Goal: Task Accomplishment & Management: Use online tool/utility

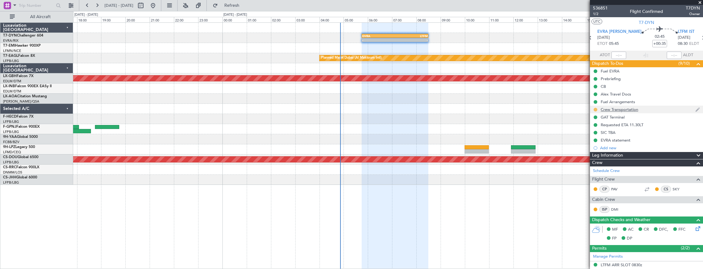
click at [596, 108] on button at bounding box center [595, 110] width 4 height 4
click at [590, 145] on span "Cancelled" at bounding box center [596, 145] width 18 height 6
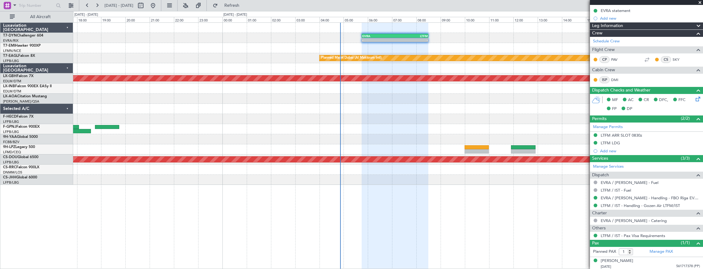
scroll to position [88, 0]
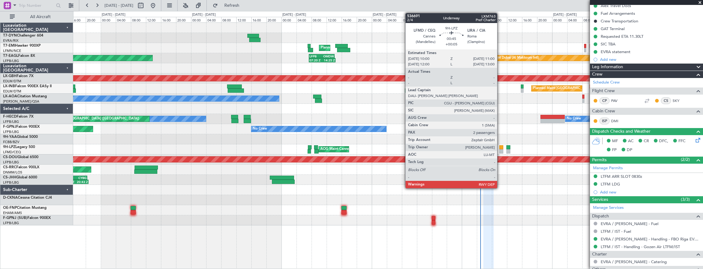
click at [500, 147] on div at bounding box center [501, 147] width 4 height 4
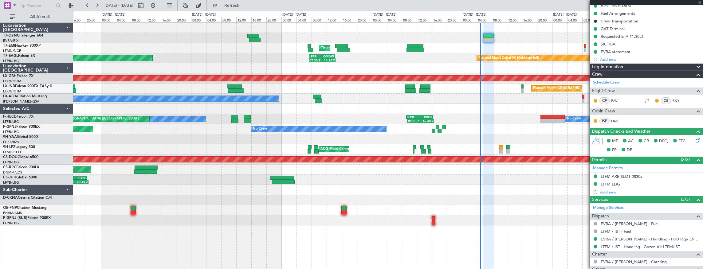
type input "+00:05"
type input "2"
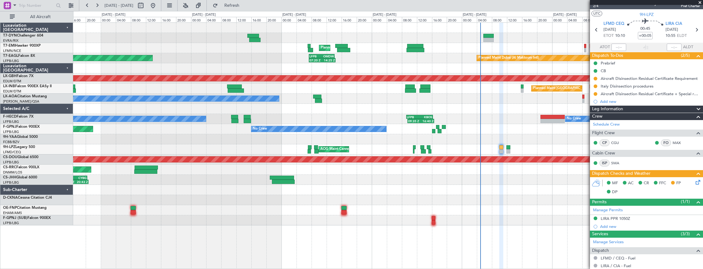
scroll to position [0, 0]
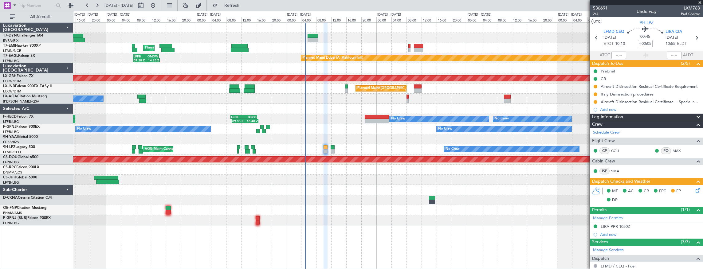
click at [296, 47] on div "Planned Maint [GEOGRAPHIC_DATA] Planned Maint [GEOGRAPHIC_DATA] (Al Maktoum Int…" at bounding box center [388, 124] width 630 height 203
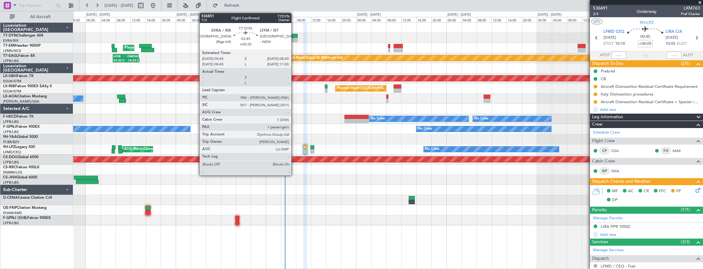
click at [294, 36] on div at bounding box center [292, 36] width 10 height 4
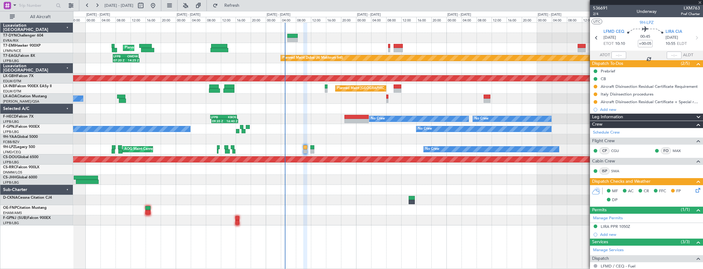
type input "+00:35"
type input "1"
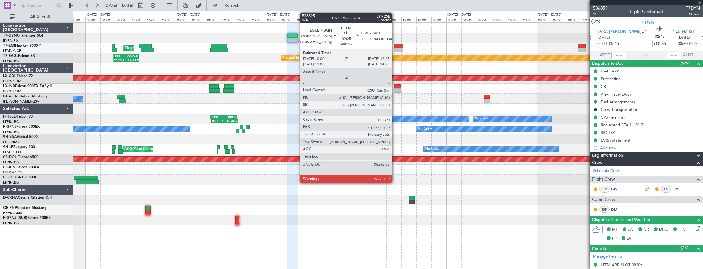
click at [395, 45] on div at bounding box center [397, 46] width 9 height 4
type input "+00:15"
type input "6"
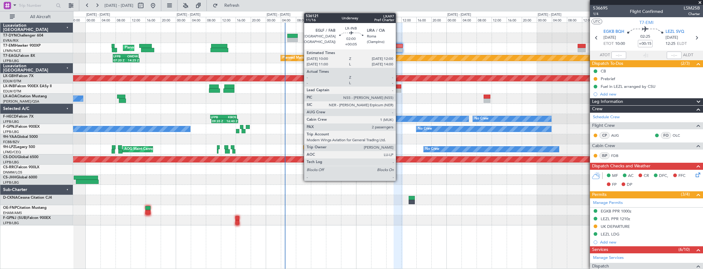
click at [399, 88] on div at bounding box center [397, 90] width 8 height 4
type input "+00:05"
type input "2"
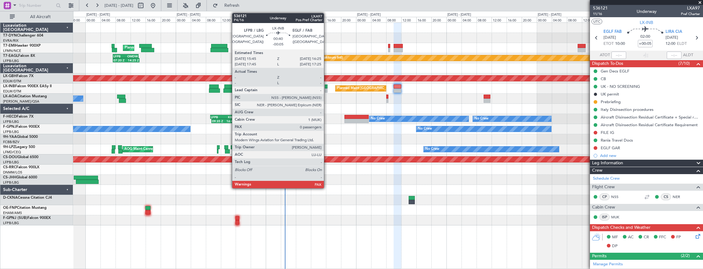
click at [327, 86] on div at bounding box center [326, 86] width 3 height 4
type input "-00:05"
type input "0"
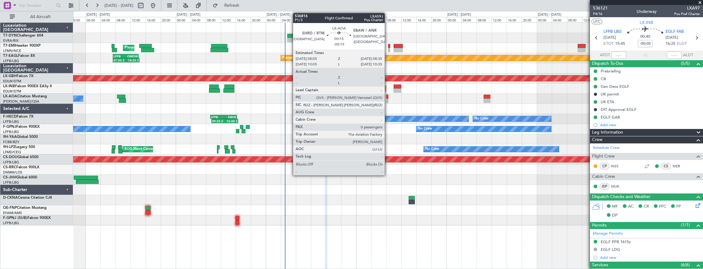
click at [388, 97] on div at bounding box center [387, 97] width 2 height 4
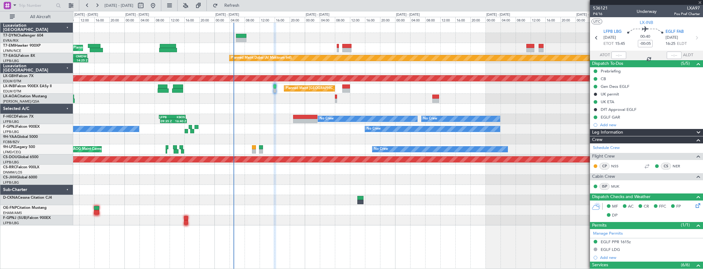
click at [334, 100] on div "Planned Maint [GEOGRAPHIC_DATA] Planned Maint [GEOGRAPHIC_DATA] (Al Maktoum Int…" at bounding box center [388, 124] width 630 height 203
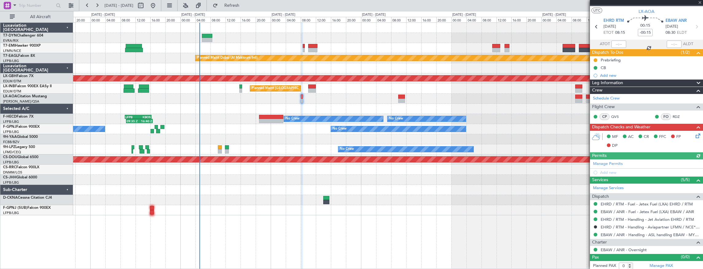
scroll to position [11, 0]
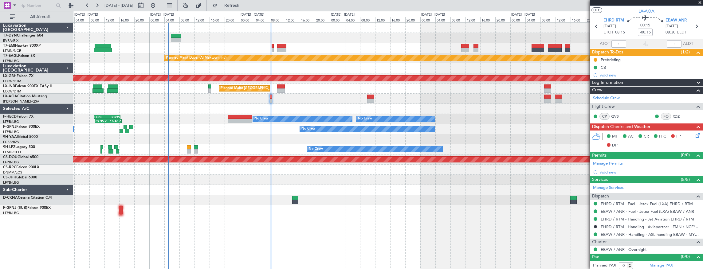
click at [230, 141] on div "Planned Maint [GEOGRAPHIC_DATA] Planned Maint [GEOGRAPHIC_DATA] (Al Maktoum Int…" at bounding box center [388, 119] width 630 height 193
click at [264, 176] on div "Planned Maint [GEOGRAPHIC_DATA] Planned Maint [GEOGRAPHIC_DATA] (Al Maktoum Int…" at bounding box center [388, 119] width 630 height 193
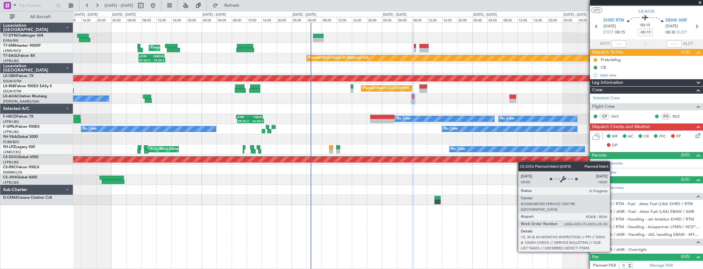
click at [485, 158] on div "Planned Maint [GEOGRAPHIC_DATA] Planned Maint [GEOGRAPHIC_DATA] (Al Maktoum Int…" at bounding box center [388, 114] width 630 height 182
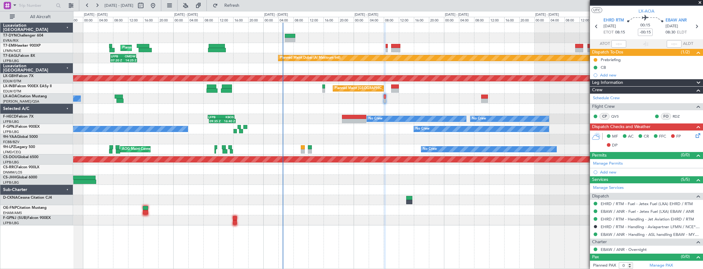
click at [311, 25] on div at bounding box center [388, 28] width 630 height 10
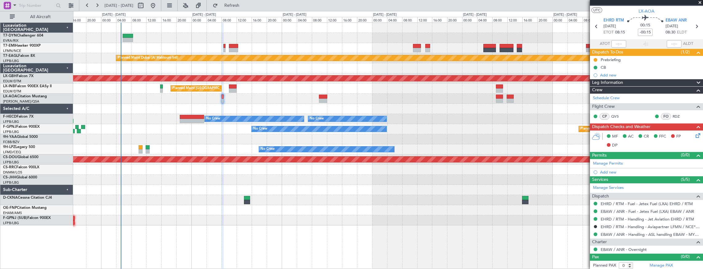
click at [340, 84] on div "Planned Maint [GEOGRAPHIC_DATA] ([GEOGRAPHIC_DATA])" at bounding box center [388, 89] width 630 height 10
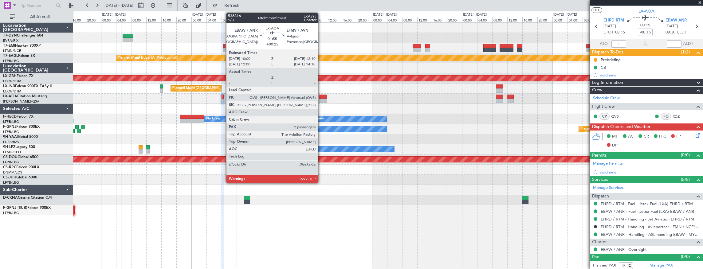
click at [321, 96] on div at bounding box center [323, 97] width 8 height 4
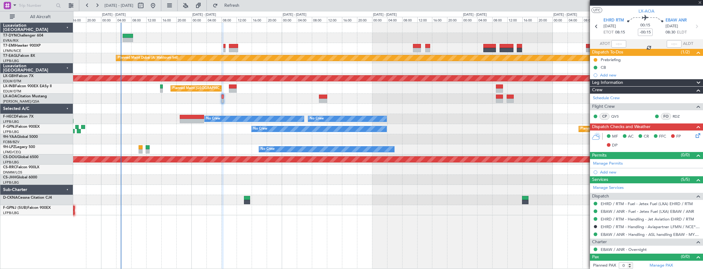
type input "+00:25"
type input "2"
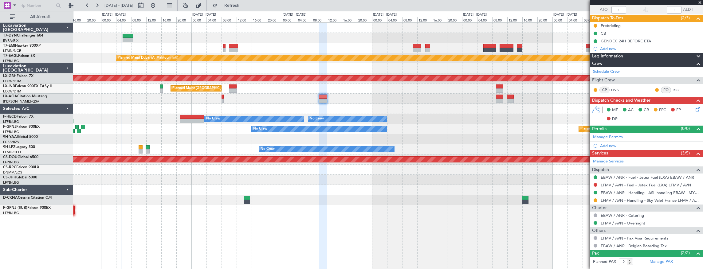
scroll to position [0, 0]
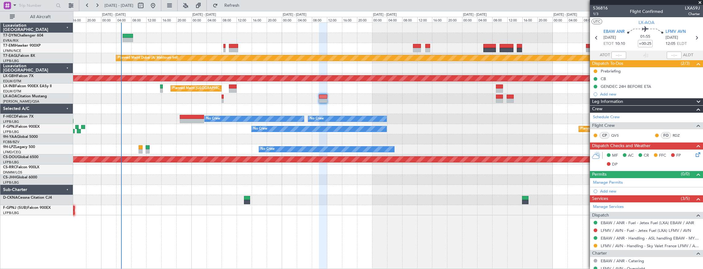
click at [606, 11] on body "[DATE] - [DATE] Refresh Quick Links All Aircraft Planned Maint [GEOGRAPHIC_DATA…" at bounding box center [351, 134] width 703 height 269
click at [604, 5] on span "536816" at bounding box center [600, 8] width 15 height 6
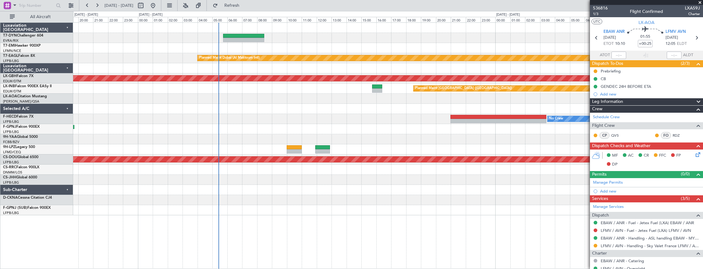
click at [330, 52] on div at bounding box center [388, 48] width 630 height 10
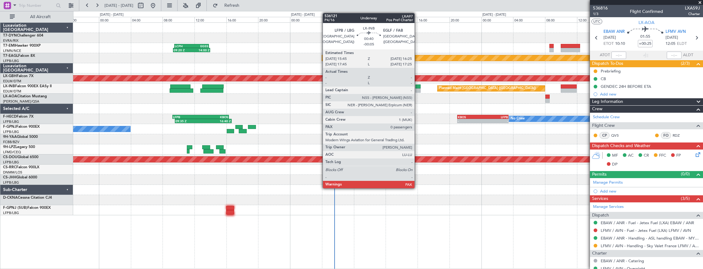
click at [417, 85] on div at bounding box center [418, 86] width 6 height 4
type input "-00:05"
type input "0"
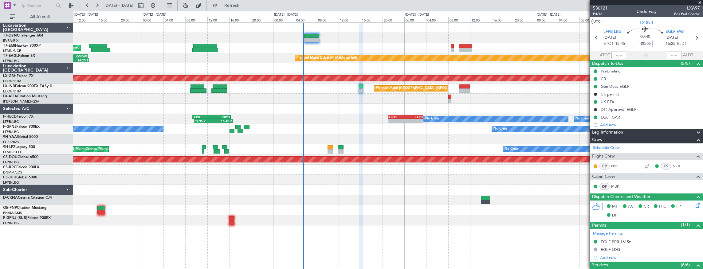
click at [316, 112] on div "Planned Maint [GEOGRAPHIC_DATA] Planned Maint [GEOGRAPHIC_DATA] (Al Maktoum Int…" at bounding box center [388, 124] width 630 height 203
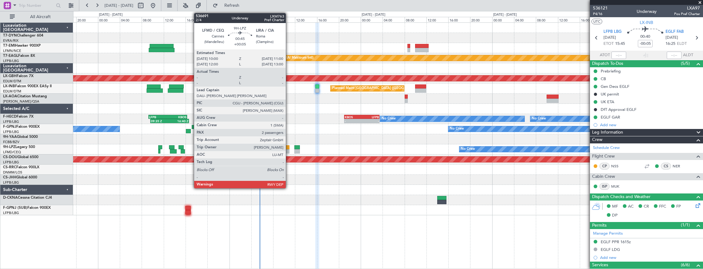
click at [289, 148] on div at bounding box center [287, 147] width 6 height 4
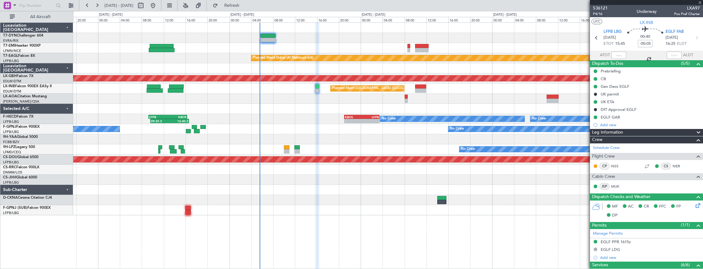
type input "+00:05"
type input "2"
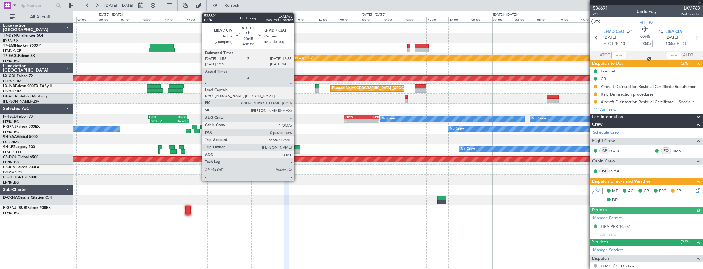
click at [297, 149] on div at bounding box center [297, 147] width 6 height 4
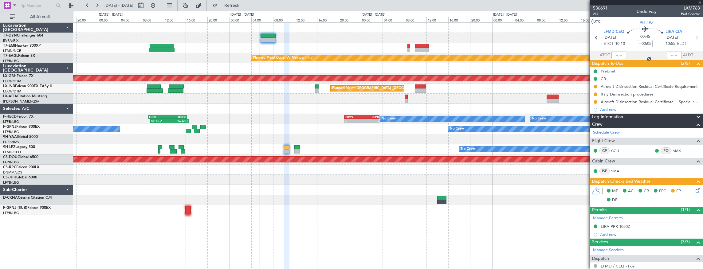
type input "0"
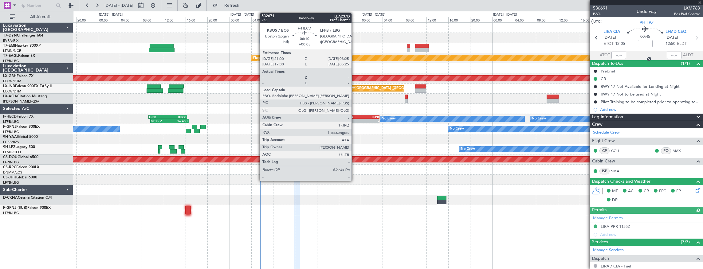
click at [354, 116] on div "KBOS" at bounding box center [353, 117] width 17 height 4
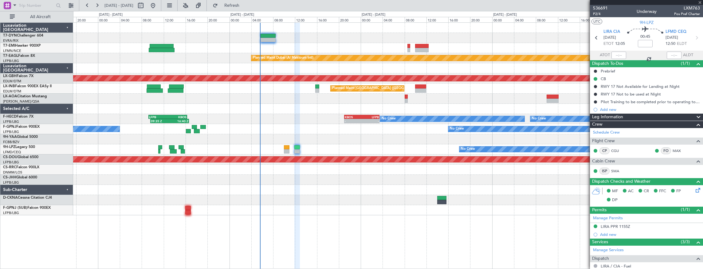
type input "+00:05"
type input "1"
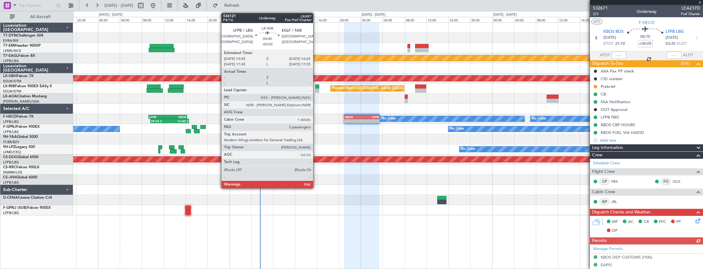
click at [316, 87] on div at bounding box center [317, 86] width 4 height 4
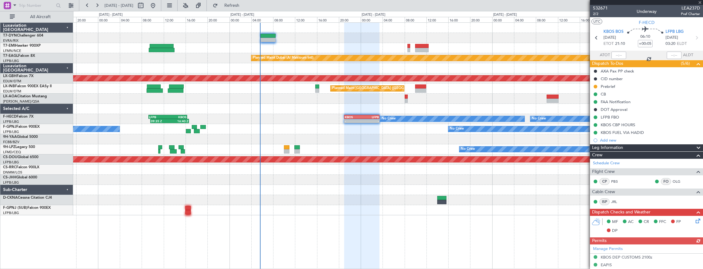
type input "-00:05"
type input "0"
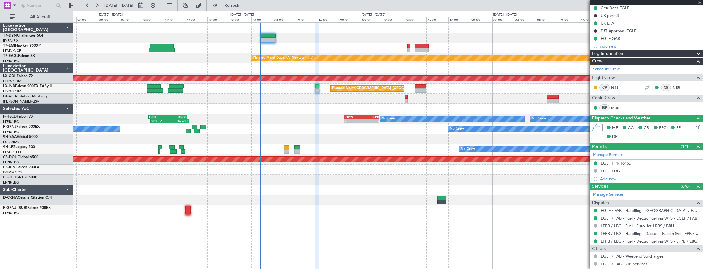
scroll to position [108, 0]
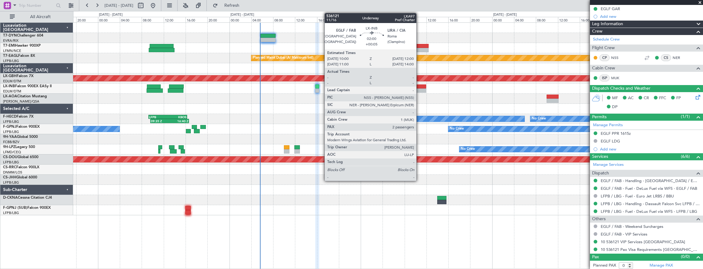
click at [419, 88] on div at bounding box center [420, 86] width 11 height 4
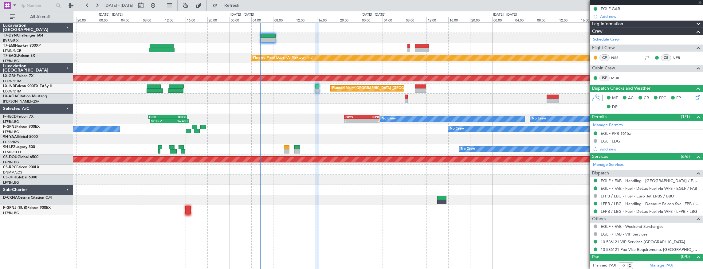
type input "+00:05"
type input "2"
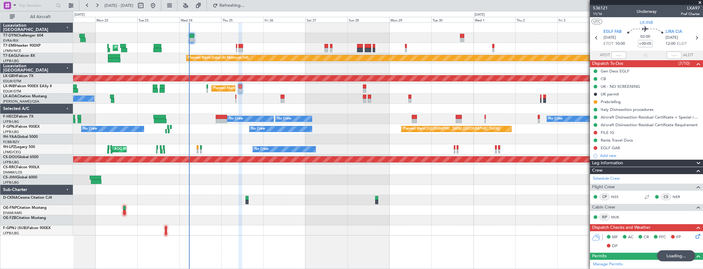
click at [261, 88] on div "Planned Maint [GEOGRAPHIC_DATA] ([GEOGRAPHIC_DATA])" at bounding box center [388, 89] width 630 height 10
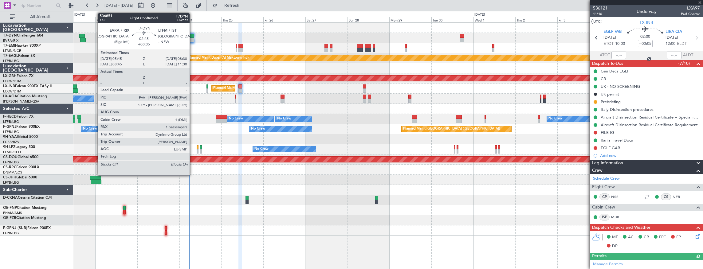
click at [193, 39] on div at bounding box center [191, 40] width 5 height 4
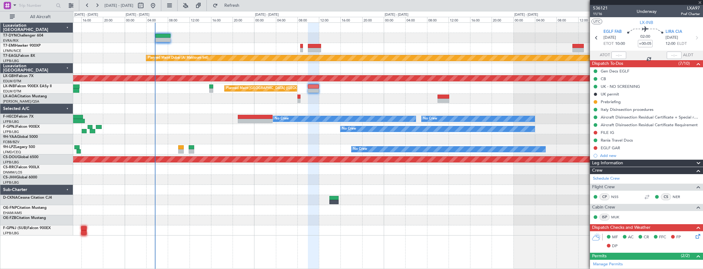
type input "+00:35"
type input "1"
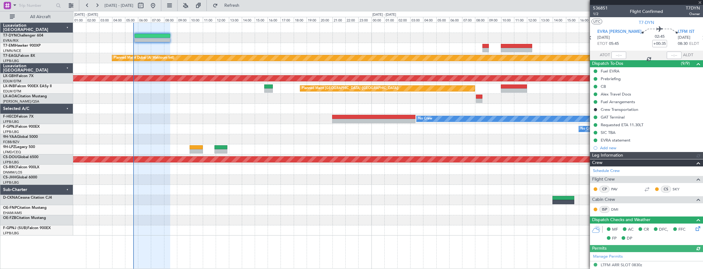
click at [241, 44] on div at bounding box center [388, 48] width 630 height 10
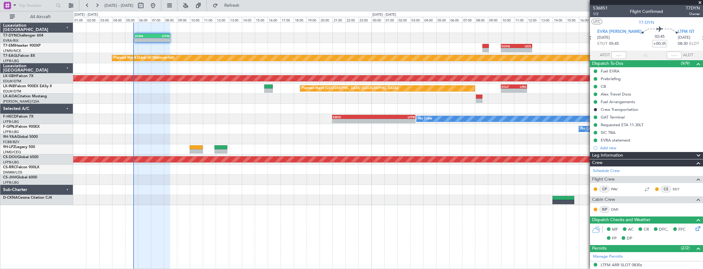
click at [234, 40] on div "- - EVRA 05:45 Z LTFM 08:30 Z" at bounding box center [388, 38] width 630 height 10
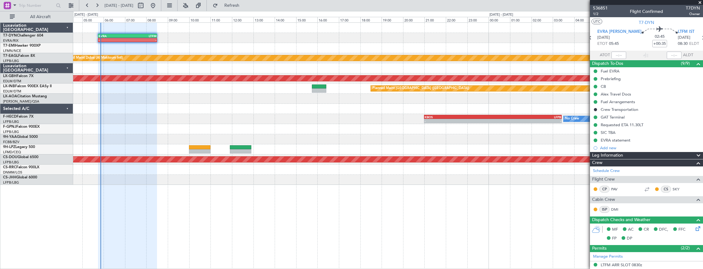
click at [213, 103] on div at bounding box center [388, 99] width 630 height 10
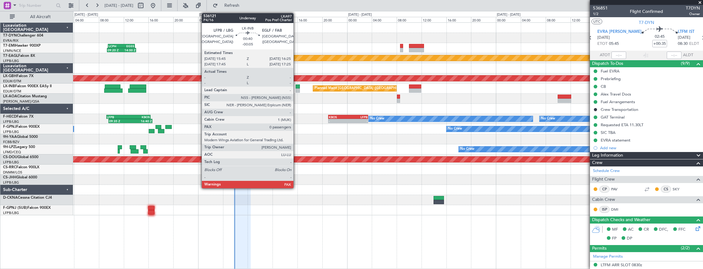
click at [296, 87] on div at bounding box center [297, 86] width 4 height 4
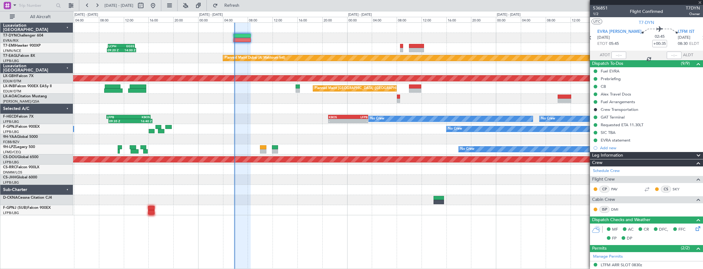
type input "-00:05"
type input "0"
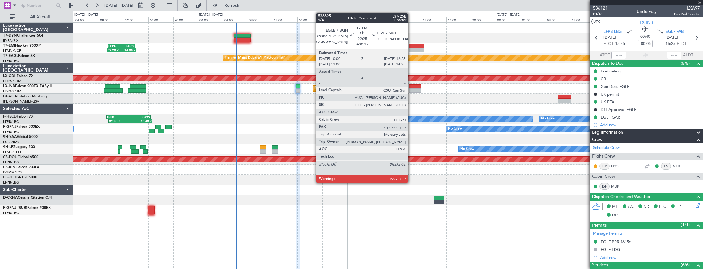
click at [411, 49] on div at bounding box center [416, 50] width 15 height 4
type input "+00:15"
type input "6"
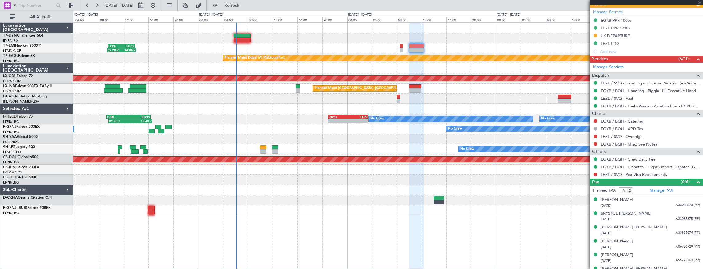
scroll to position [198, 0]
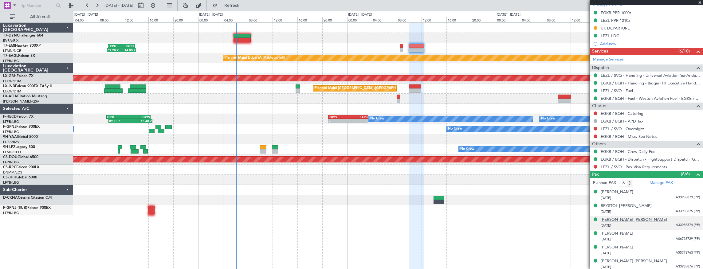
click at [628, 217] on div "[PERSON_NAME] [PERSON_NAME]" at bounding box center [633, 220] width 66 height 6
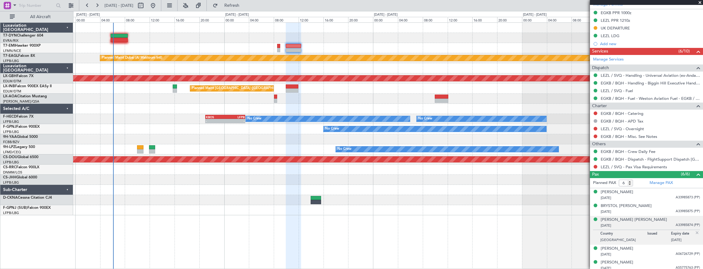
click at [158, 36] on div at bounding box center [388, 38] width 630 height 10
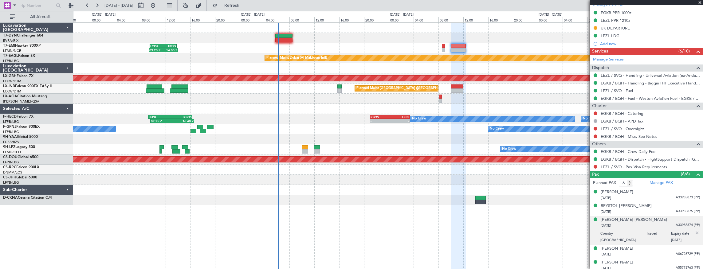
click at [304, 126] on div "No Crew No Crew" at bounding box center [388, 129] width 630 height 10
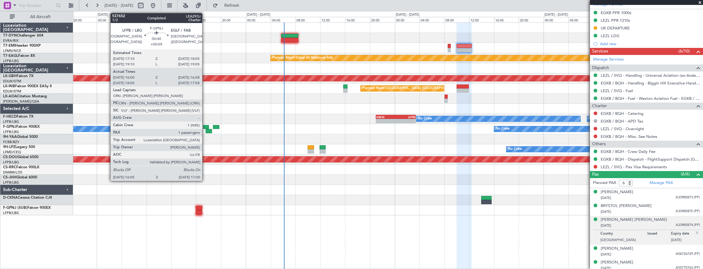
click at [205, 126] on div at bounding box center [206, 127] width 6 height 4
type input "+00:05"
type input "16:10"
type input "16:53"
type input "1"
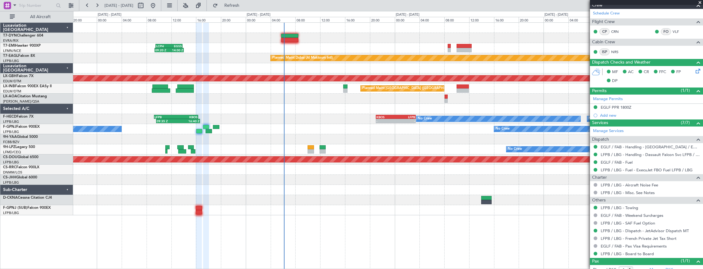
scroll to position [152, 0]
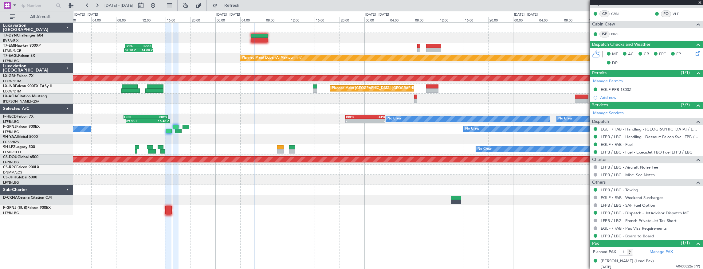
click at [357, 136] on div at bounding box center [388, 139] width 630 height 10
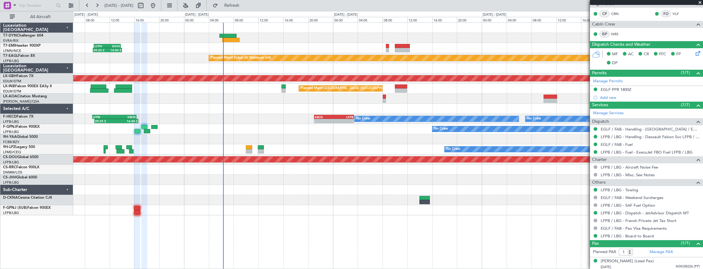
click at [285, 36] on div at bounding box center [388, 38] width 630 height 10
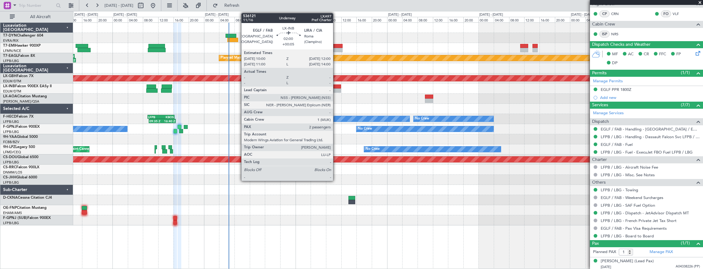
click at [336, 87] on div at bounding box center [337, 86] width 8 height 4
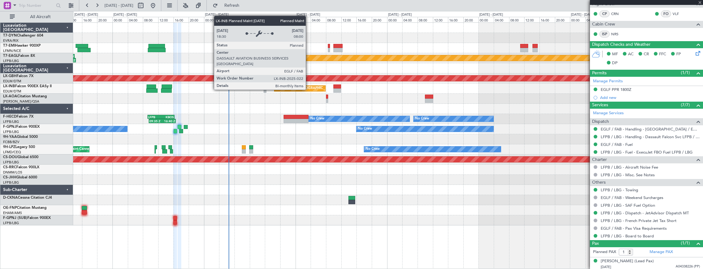
type input "2"
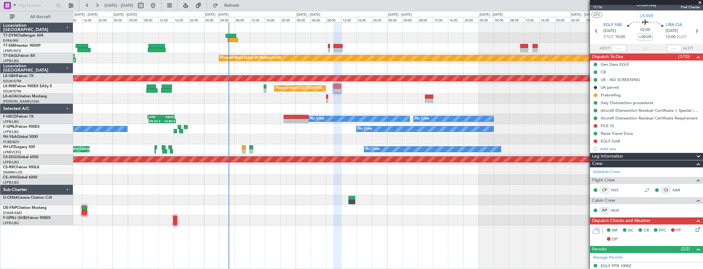
scroll to position [0, 0]
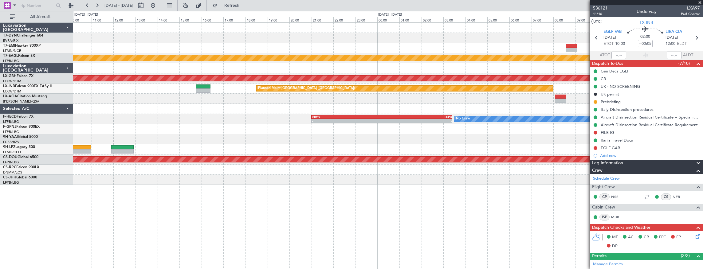
click at [131, 34] on div "EVRA 05:45 Z LTFM 08:30 Z 06:13 Z - EGKB 10:00 Z LEZL 12:25 Z - - Planned Maint…" at bounding box center [388, 104] width 630 height 162
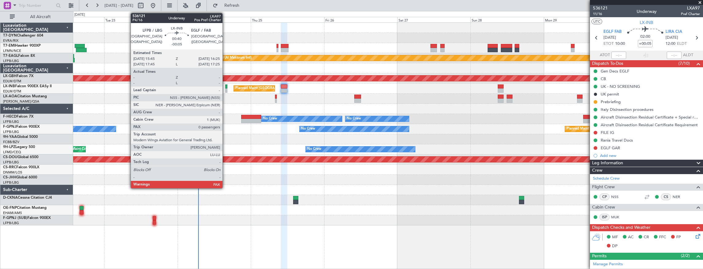
click at [225, 88] on div at bounding box center [226, 90] width 2 height 4
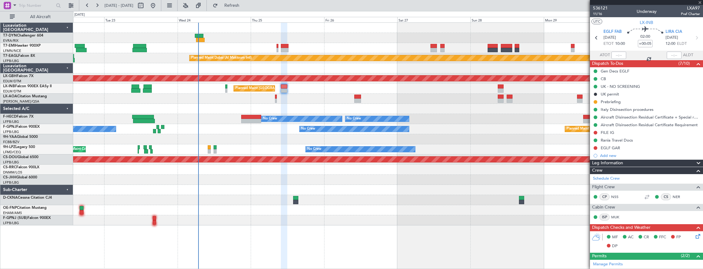
type input "-00:05"
type input "0"
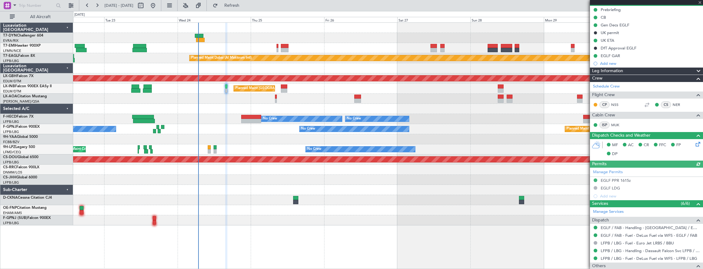
scroll to position [108, 0]
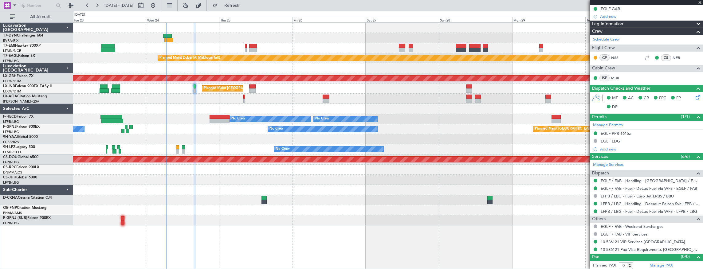
click at [198, 35] on div at bounding box center [388, 38] width 630 height 10
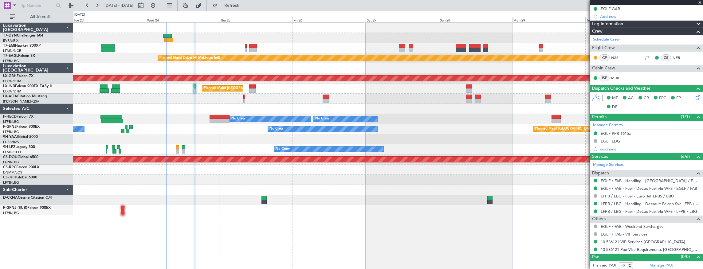
click at [170, 108] on div at bounding box center [388, 109] width 630 height 10
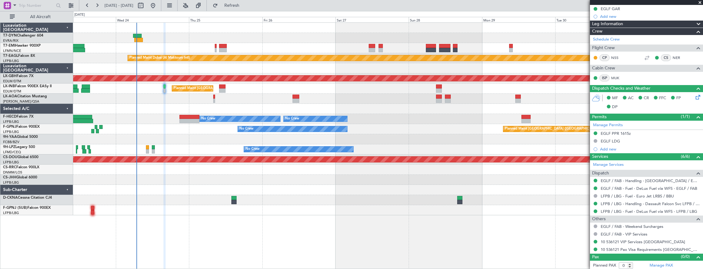
click at [170, 107] on div at bounding box center [388, 109] width 630 height 10
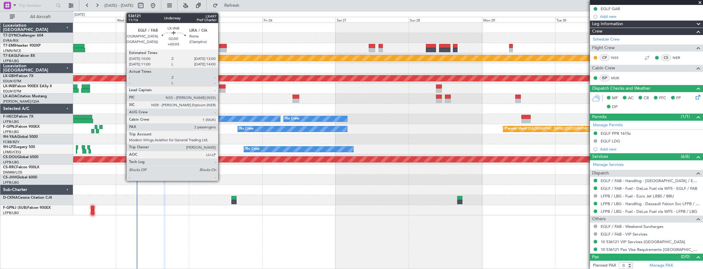
click at [221, 85] on div at bounding box center [222, 86] width 6 height 4
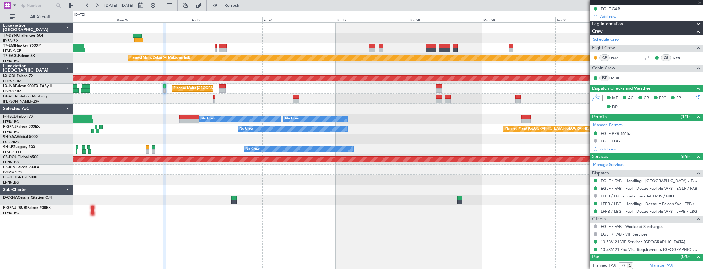
type input "+00:05"
type input "2"
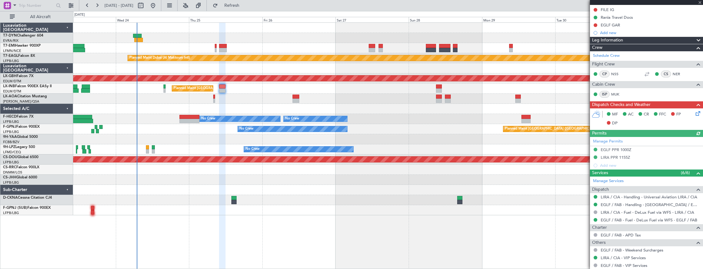
scroll to position [182, 0]
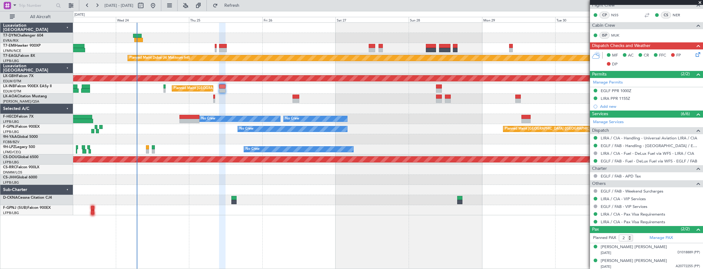
scroll to position [100, 0]
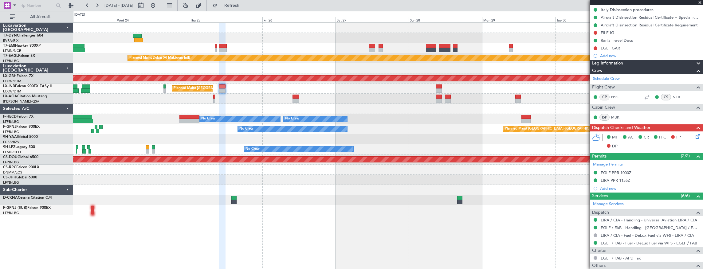
click at [166, 86] on div "Planned Maint [GEOGRAPHIC_DATA] ([GEOGRAPHIC_DATA])" at bounding box center [388, 89] width 630 height 10
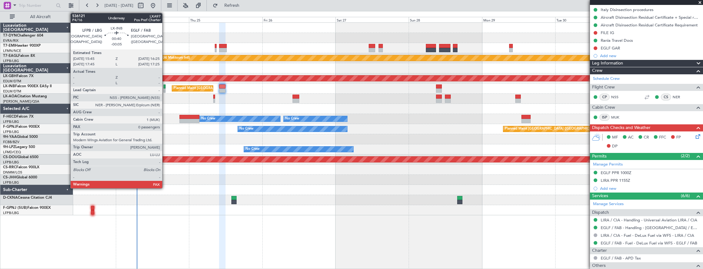
click at [165, 85] on div at bounding box center [164, 86] width 2 height 4
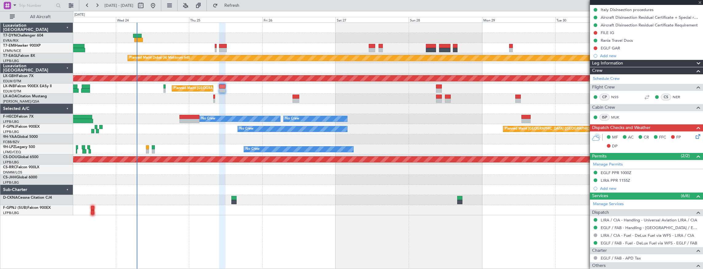
type input "-00:05"
type input "0"
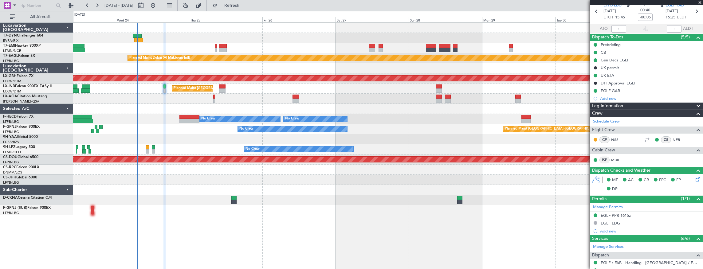
scroll to position [0, 0]
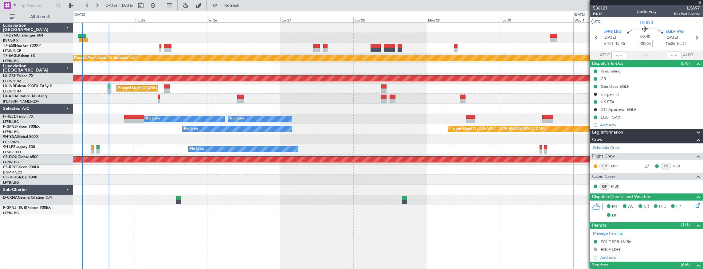
click at [199, 96] on div "No Crew Antwerp ([GEOGRAPHIC_DATA])" at bounding box center [388, 99] width 630 height 10
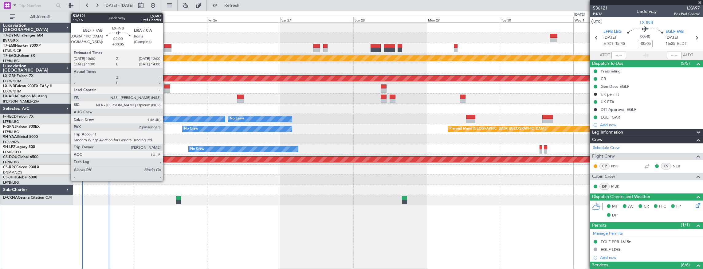
click at [166, 86] on div at bounding box center [167, 86] width 6 height 4
type input "+00:05"
type input "2"
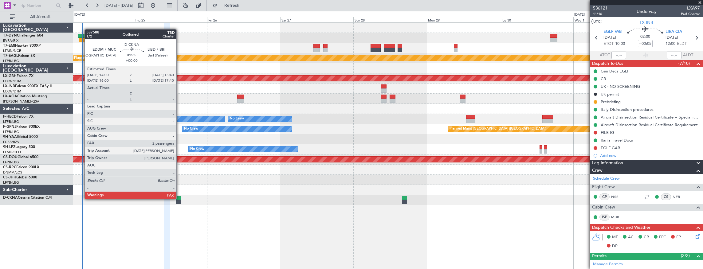
click at [179, 198] on div at bounding box center [178, 198] width 5 height 4
